Goal: Transaction & Acquisition: Book appointment/travel/reservation

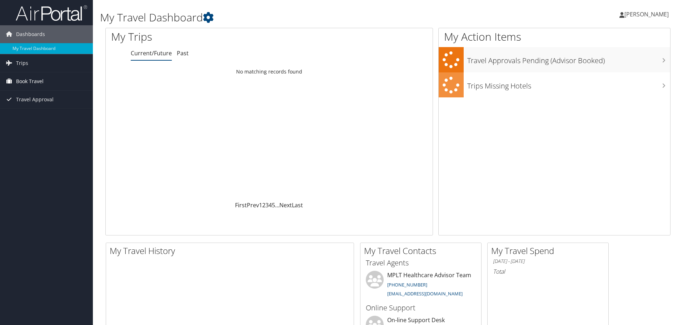
click at [44, 81] on link "Book Travel" at bounding box center [46, 81] width 93 height 18
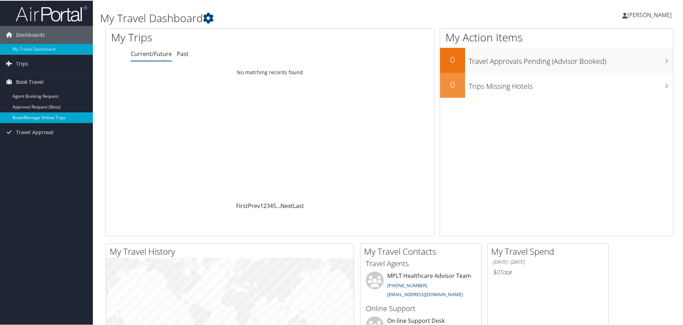
click at [62, 119] on link "Book/Manage Online Trips" at bounding box center [46, 117] width 93 height 11
click at [36, 120] on link "Book/Manage Online Trips" at bounding box center [46, 117] width 93 height 11
